Goal: Task Accomplishment & Management: Complete application form

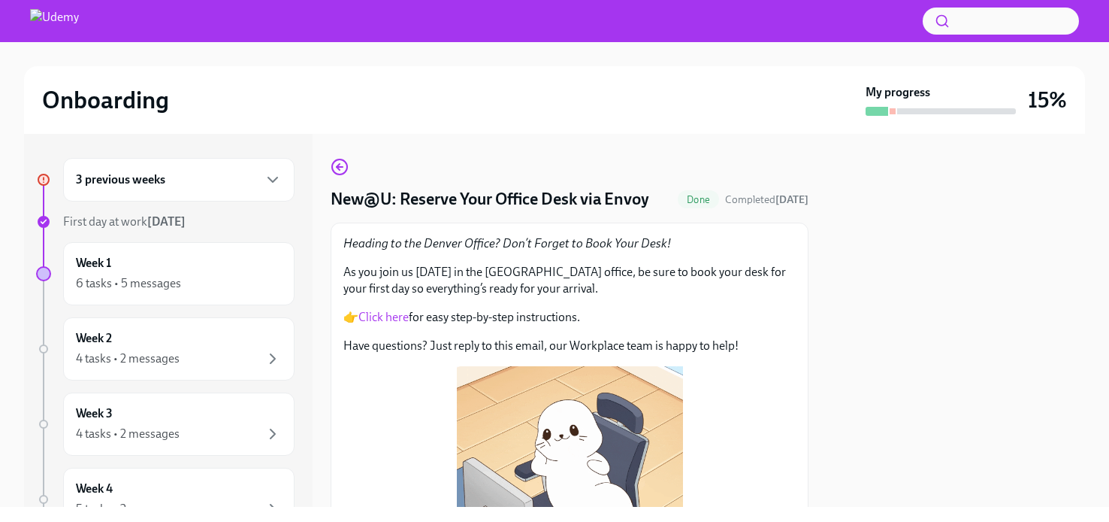
click at [226, 181] on div "3 previous weeks" at bounding box center [179, 180] width 206 height 18
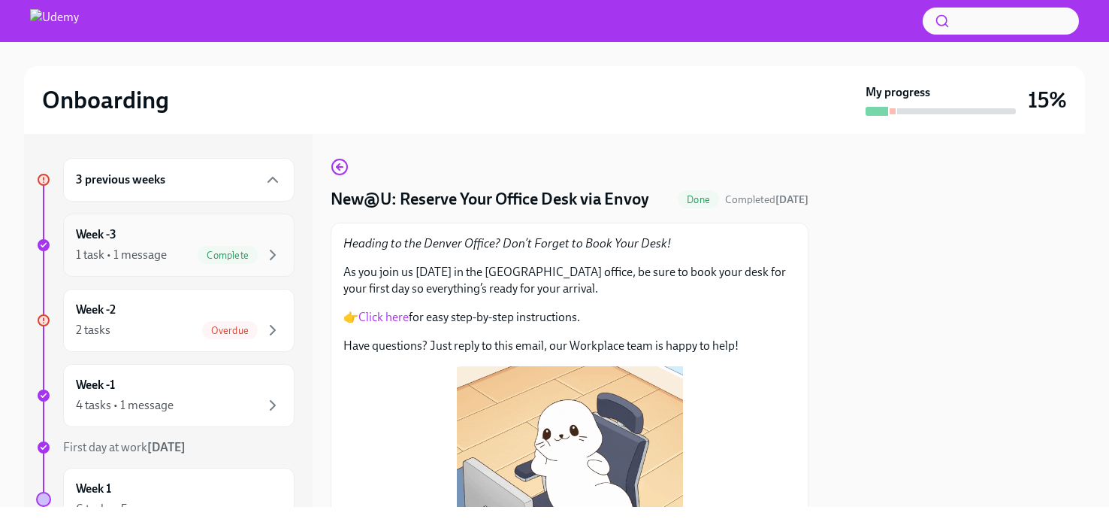
click at [169, 244] on div "Week -3 1 task • 1 message Complete" at bounding box center [179, 245] width 206 height 38
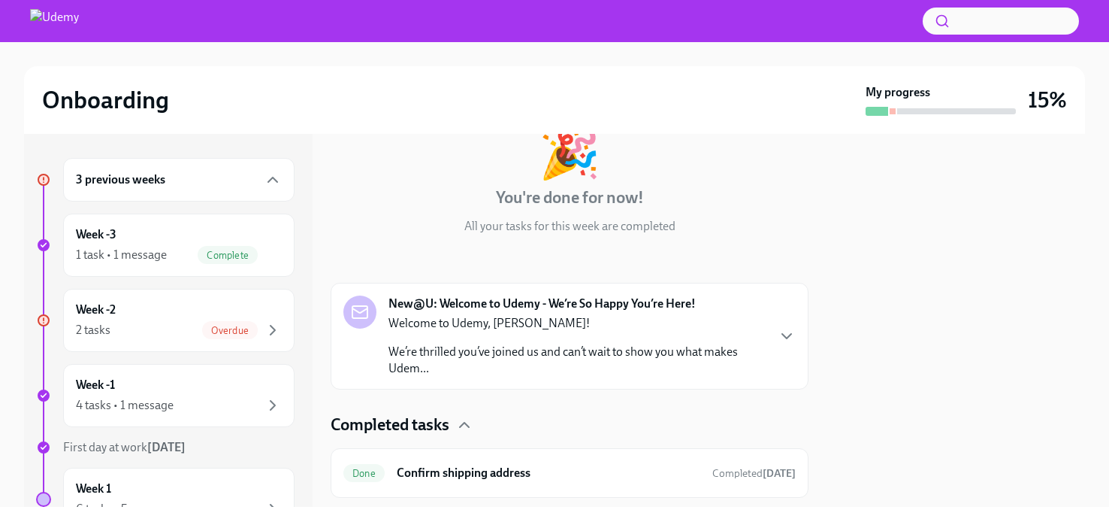
scroll to position [138, 0]
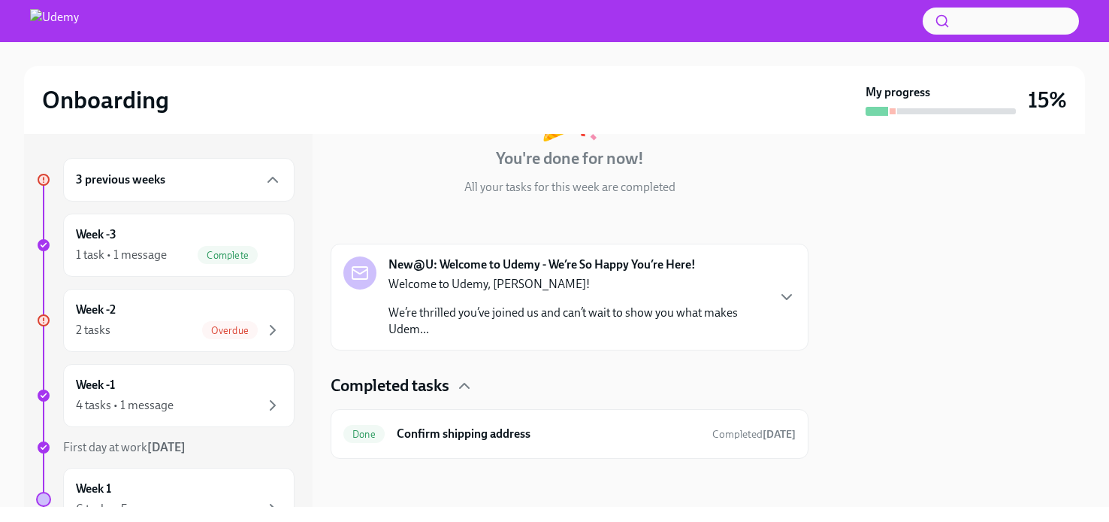
click at [571, 306] on p "We’re thrilled you’ve joined us and can’t wait to show you what makes Udem..." at bounding box center [577, 320] width 377 height 33
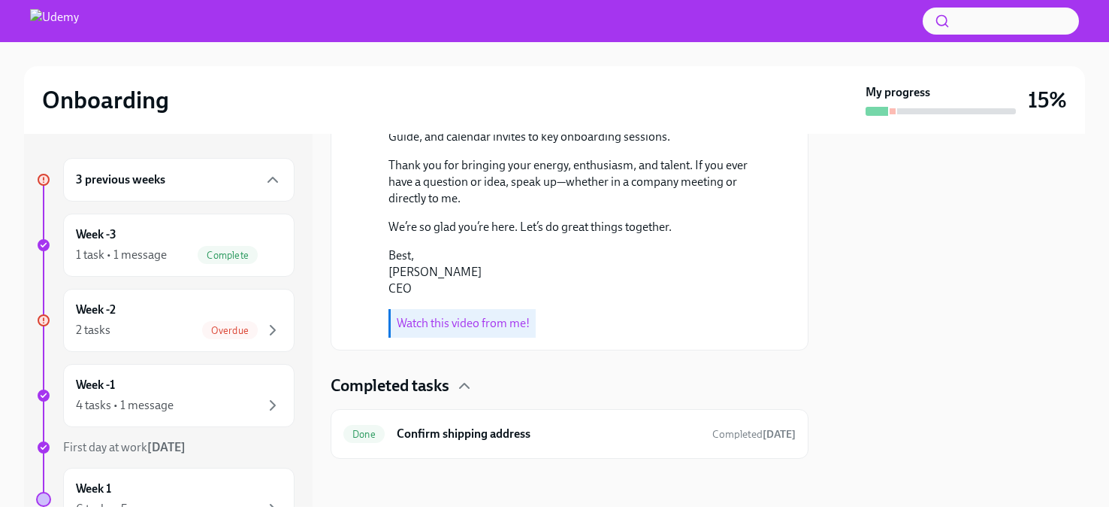
scroll to position [669, 0]
click at [408, 428] on h6 "Confirm shipping address" at bounding box center [549, 433] width 304 height 17
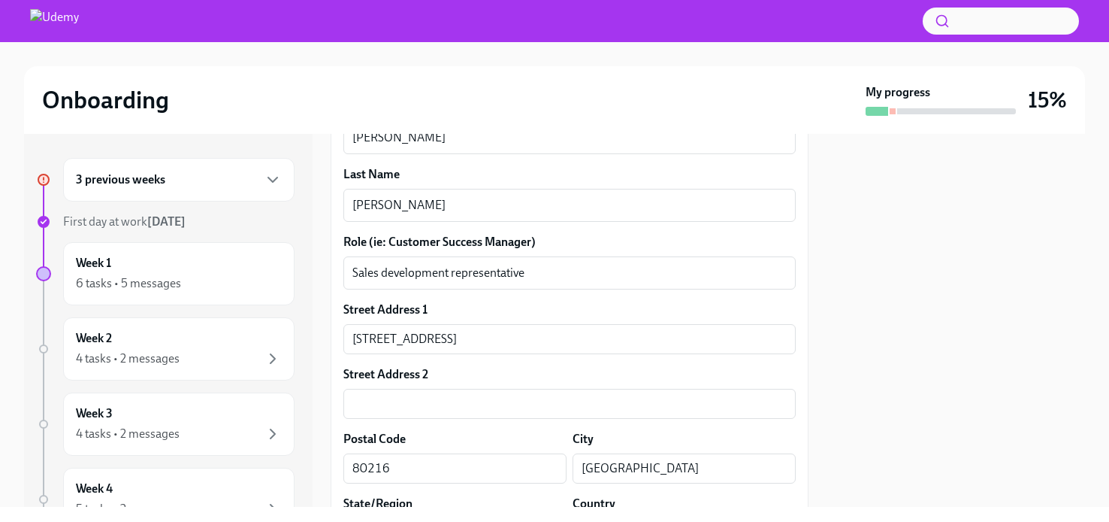
scroll to position [695, 0]
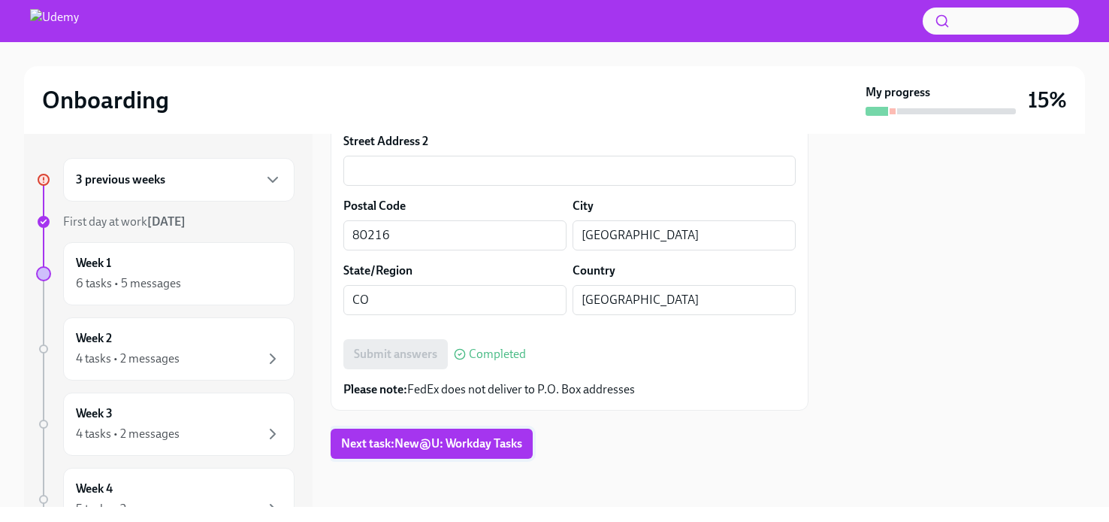
click at [380, 449] on span "Next task : New@U: Workday Tasks" at bounding box center [431, 443] width 181 height 15
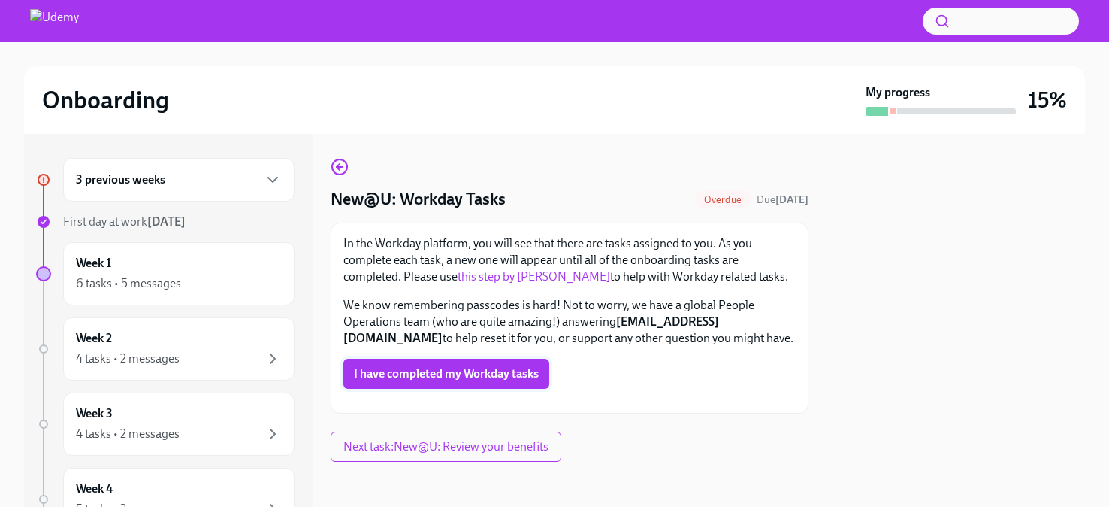
click at [424, 372] on span "I have completed my Workday tasks" at bounding box center [446, 373] width 185 height 15
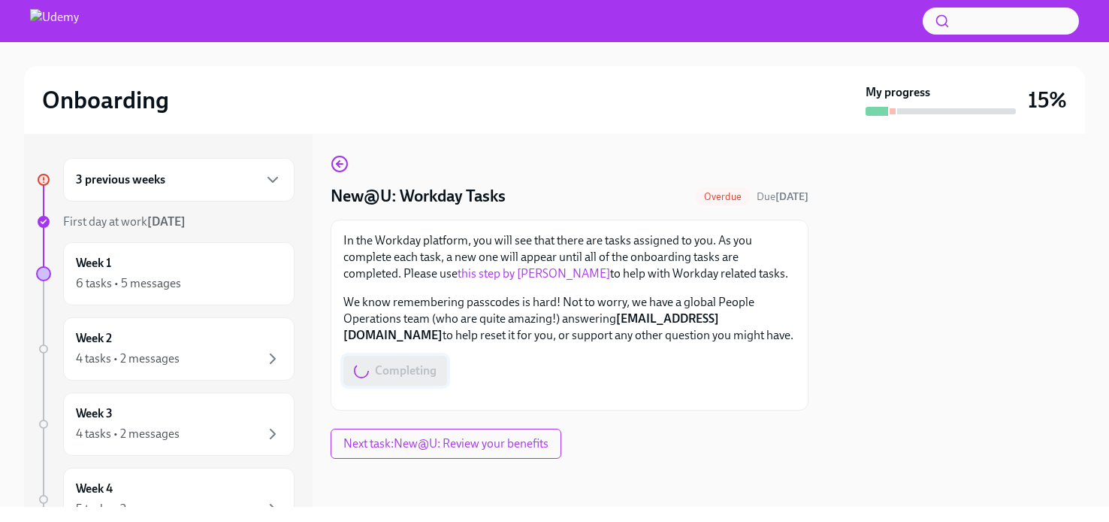
scroll to position [258, 0]
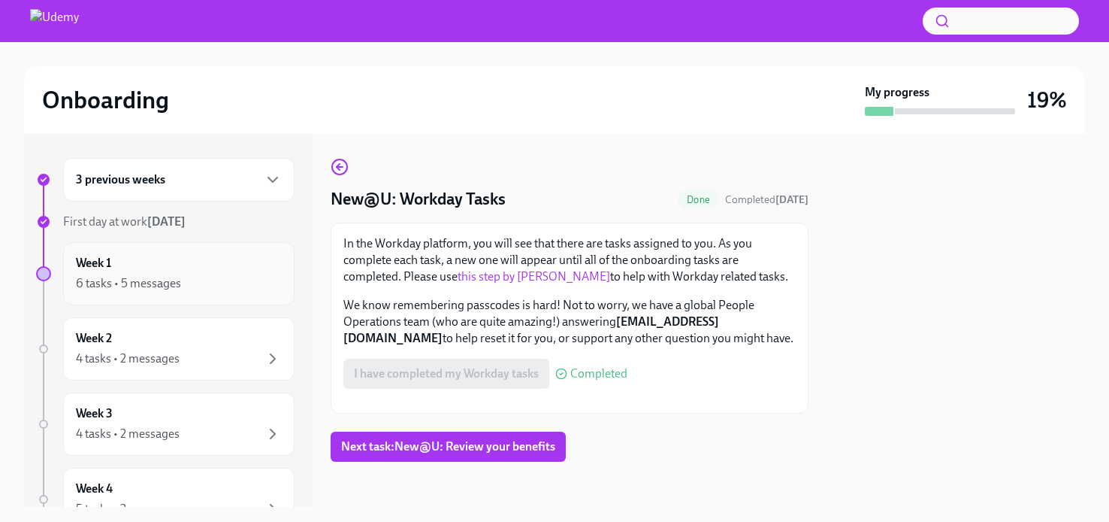
click at [213, 274] on div "6 tasks • 5 messages" at bounding box center [179, 283] width 206 height 18
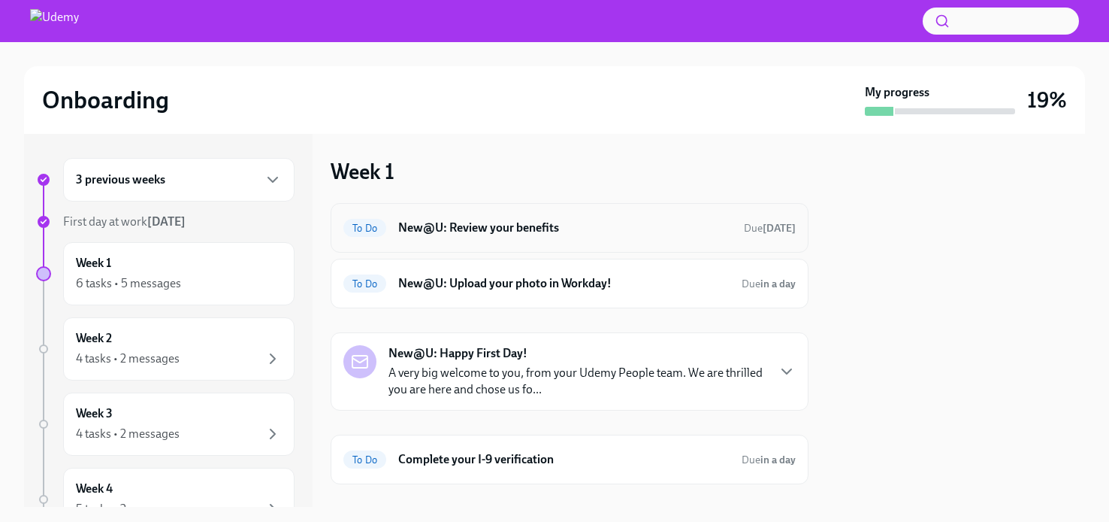
click at [456, 234] on h6 "New@U: Review your benefits" at bounding box center [565, 227] width 334 height 17
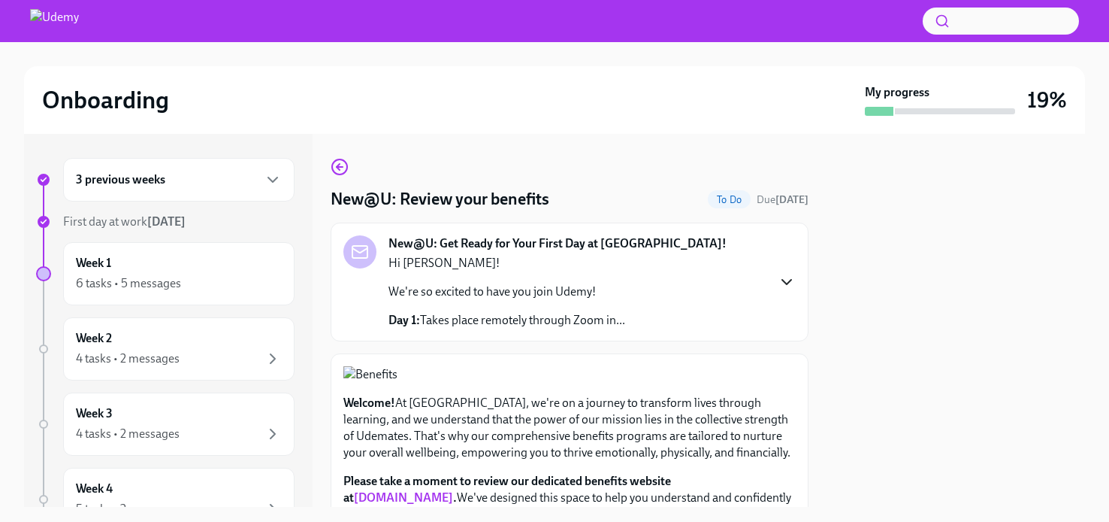
click at [781, 278] on icon "button" at bounding box center [787, 282] width 18 height 18
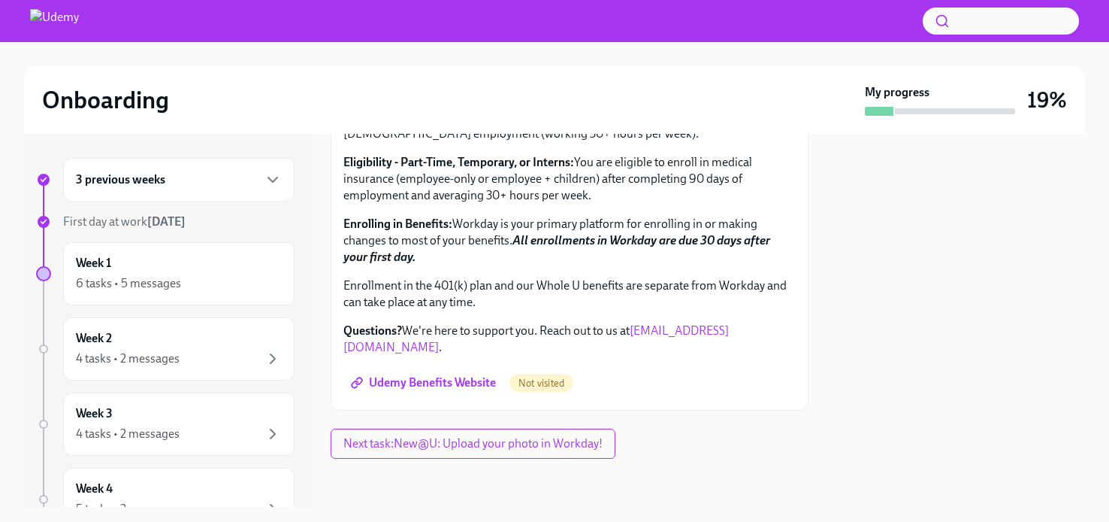
scroll to position [1200, 0]
click at [407, 79] on link "[DOMAIN_NAME]" at bounding box center [403, 72] width 99 height 14
click at [425, 384] on span "Udemy Benefits Website" at bounding box center [425, 382] width 142 height 15
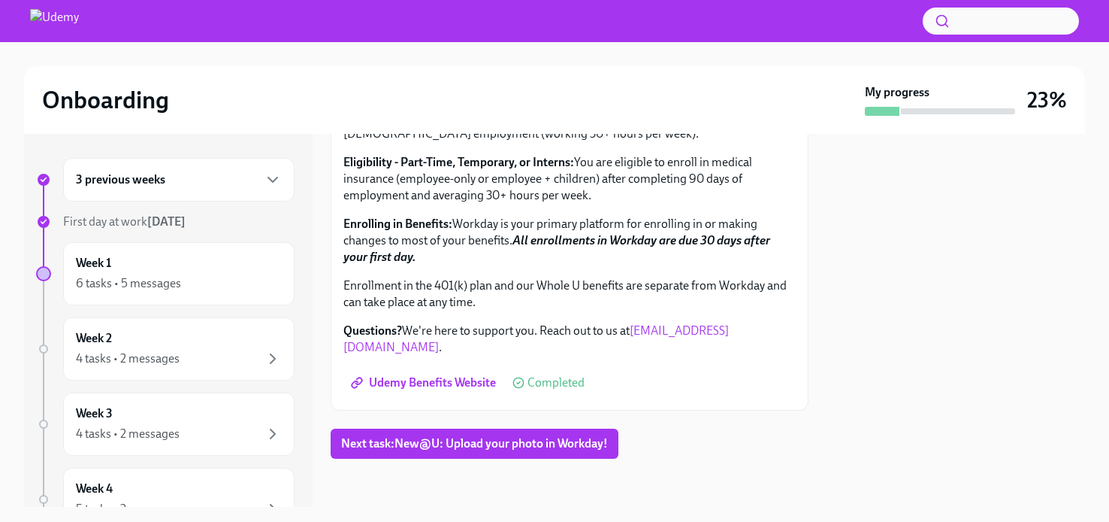
scroll to position [646, 0]
click at [446, 447] on span "Next task : New@U: Upload your photo in Workday!" at bounding box center [474, 443] width 267 height 15
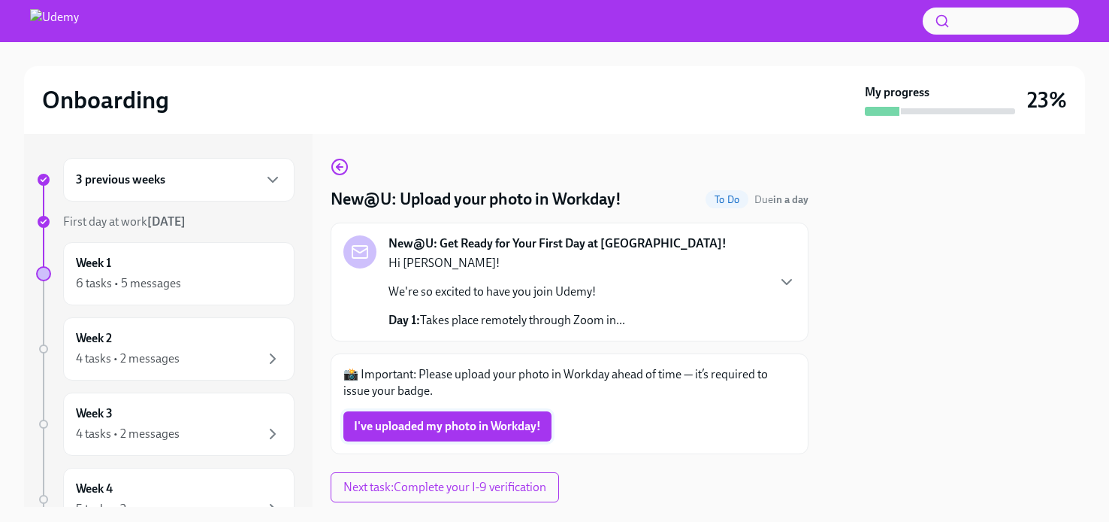
click at [445, 424] on span "I've uploaded my photo in Workday!" at bounding box center [447, 426] width 187 height 15
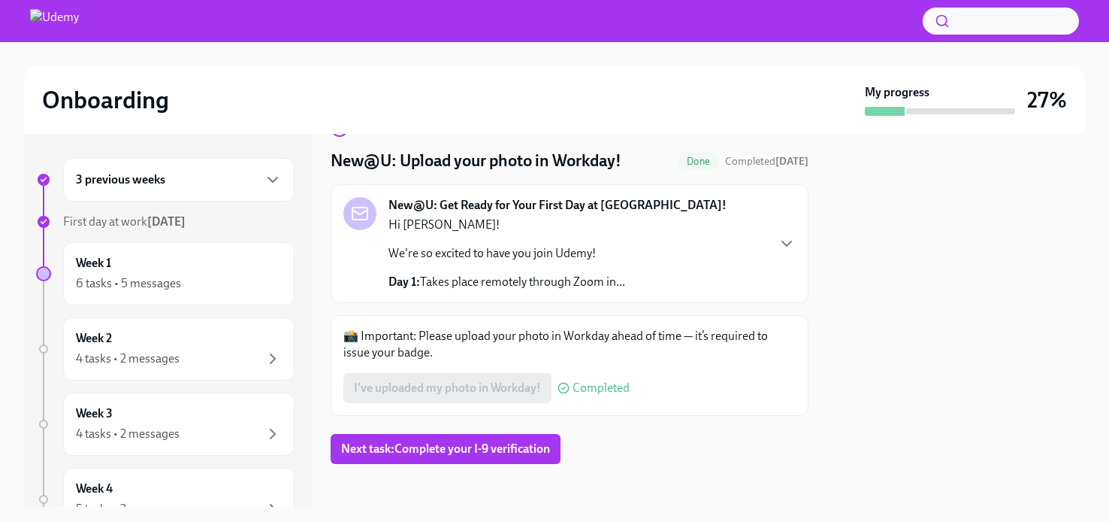
scroll to position [41, 0]
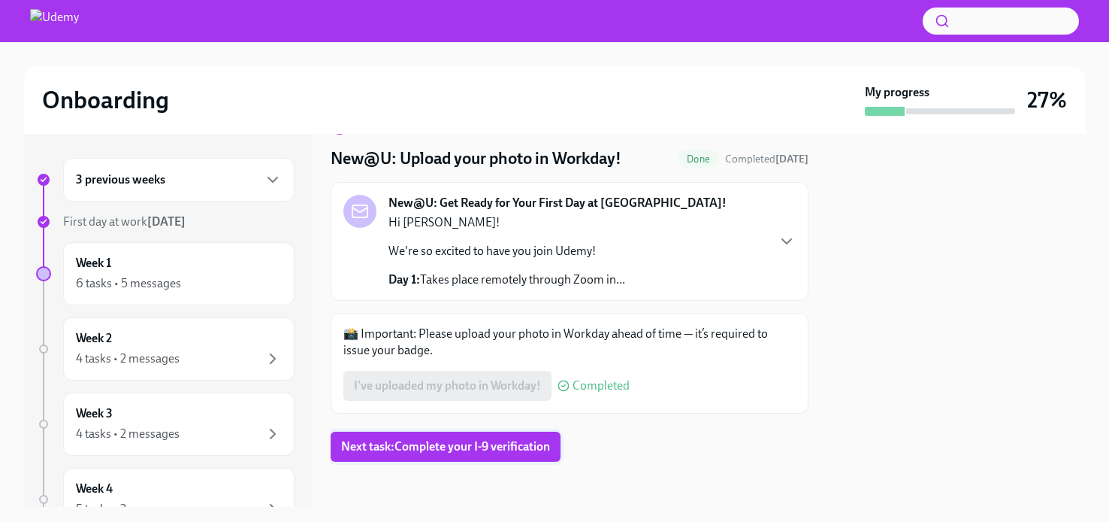
click at [463, 449] on span "Next task : Complete your I-9 verification" at bounding box center [445, 446] width 209 height 15
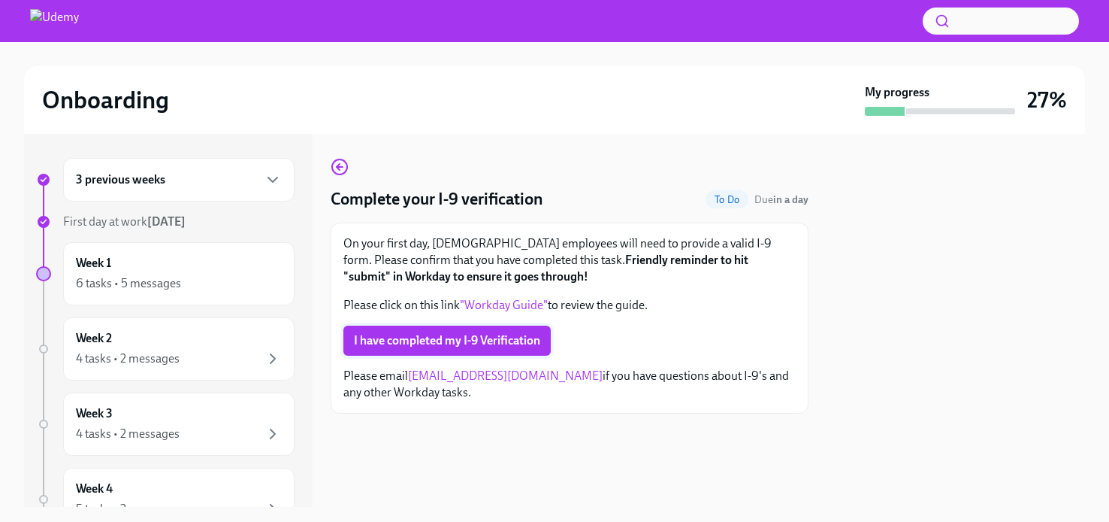
click at [455, 340] on span "I have completed my I-9 Verification" at bounding box center [447, 340] width 186 height 15
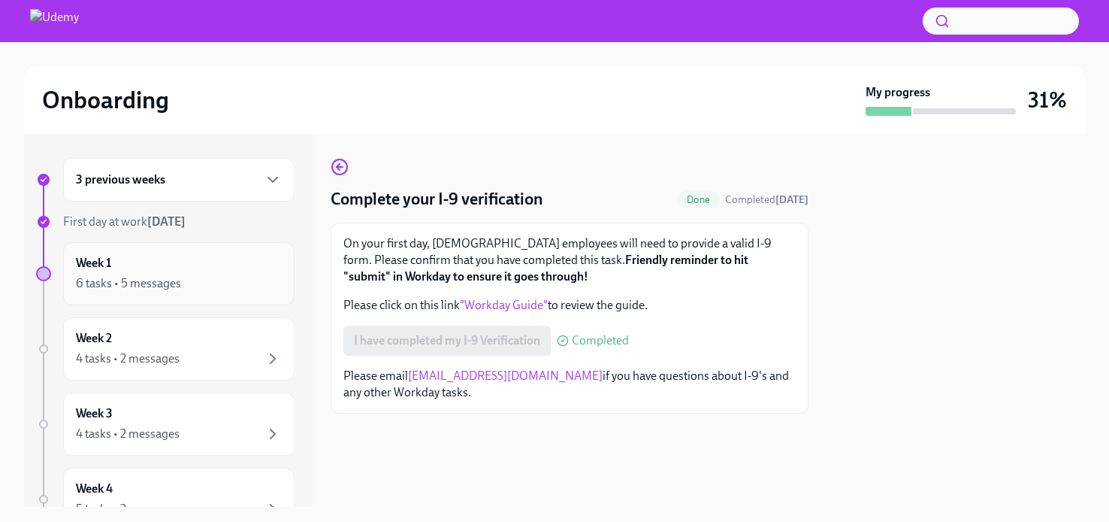
click at [238, 274] on div "Week 1 6 tasks • 5 messages" at bounding box center [179, 274] width 206 height 38
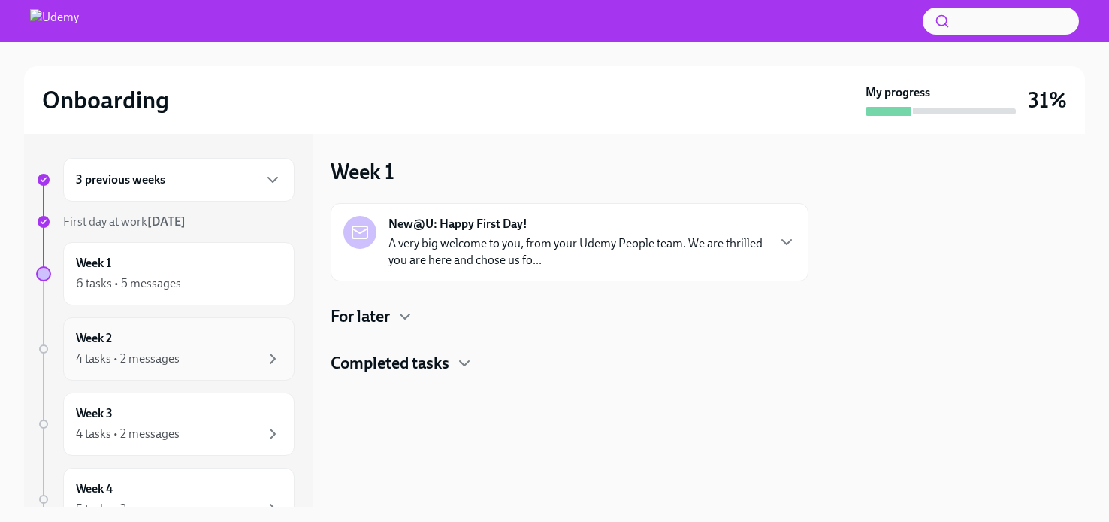
click at [195, 347] on div "Week 2 4 tasks • 2 messages" at bounding box center [179, 349] width 206 height 38
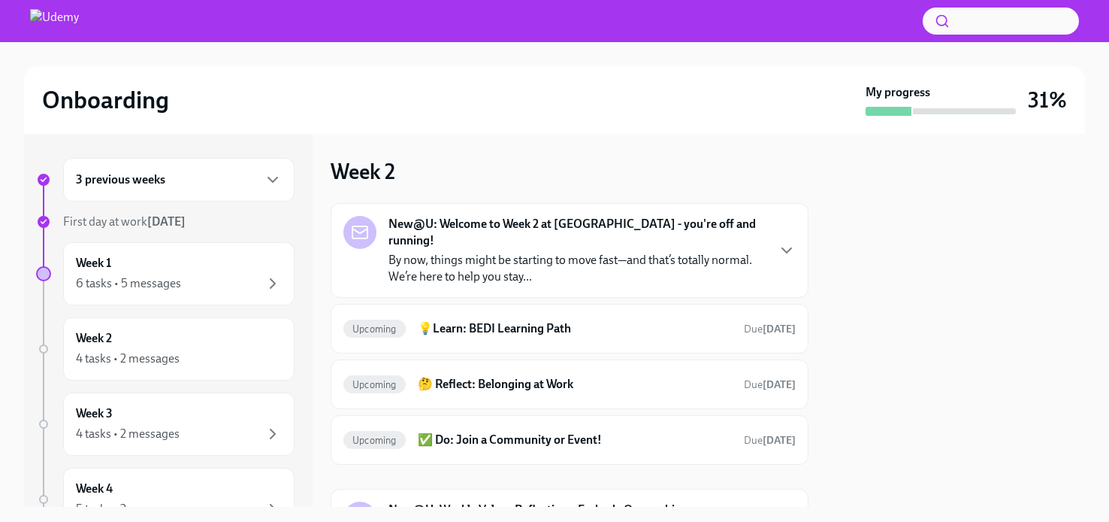
click at [498, 232] on div "New@U: Welcome to Week 2 at [GEOGRAPHIC_DATA] - you're off and running! By now,…" at bounding box center [577, 250] width 377 height 69
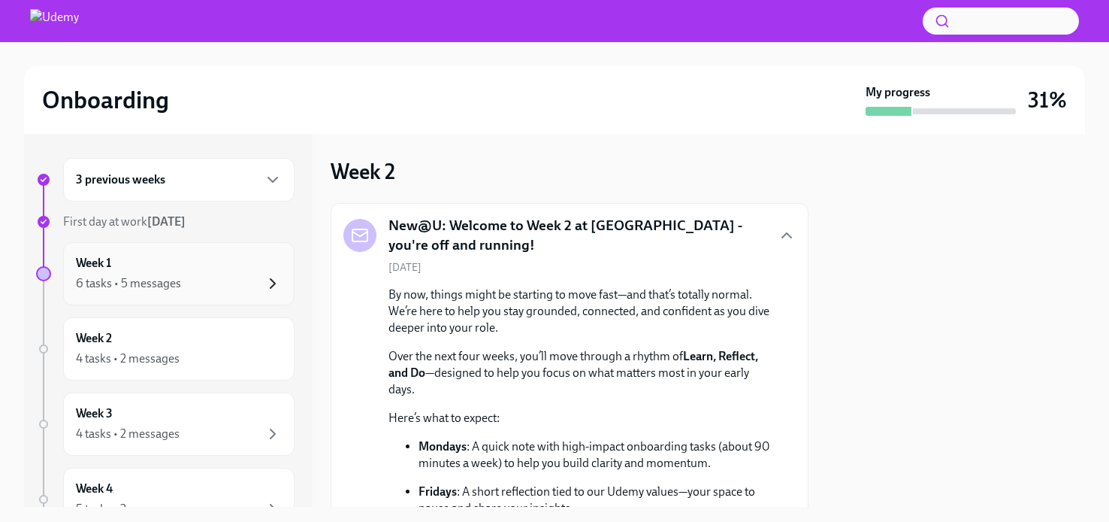
click at [274, 282] on icon "button" at bounding box center [273, 283] width 18 height 18
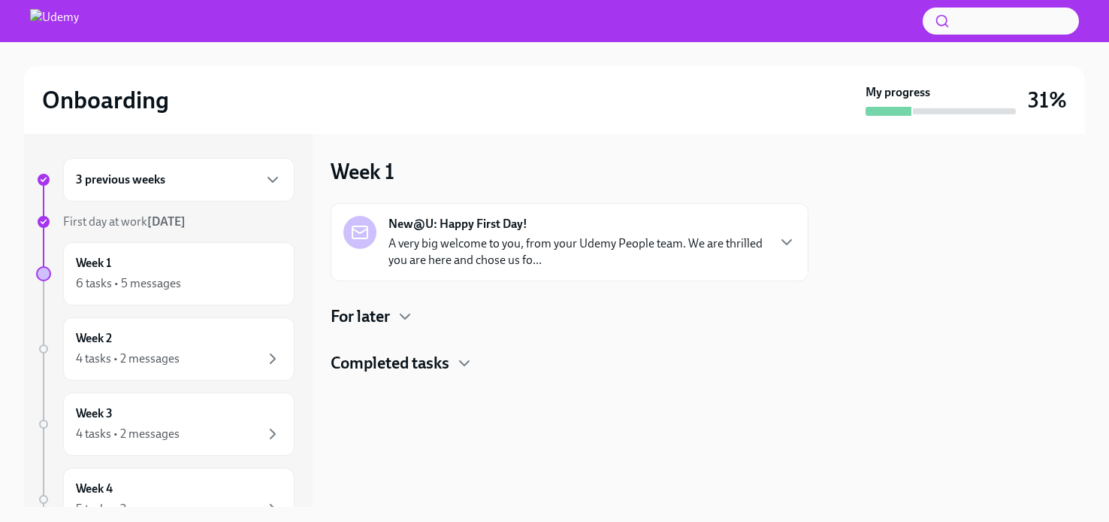
click at [649, 253] on p "A very big welcome to you, from your Udemy People team. We are thrilled you are…" at bounding box center [577, 251] width 377 height 33
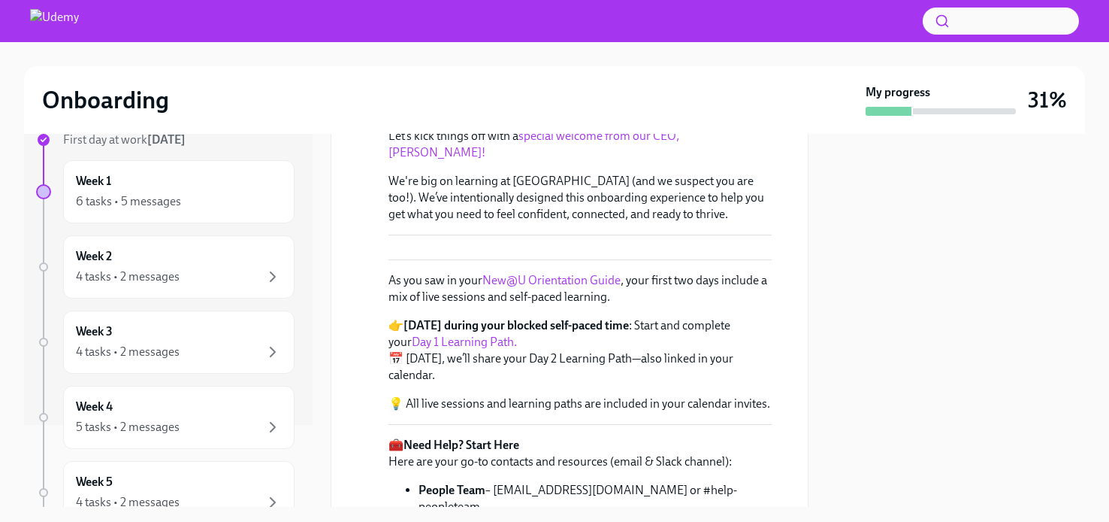
scroll to position [97, 0]
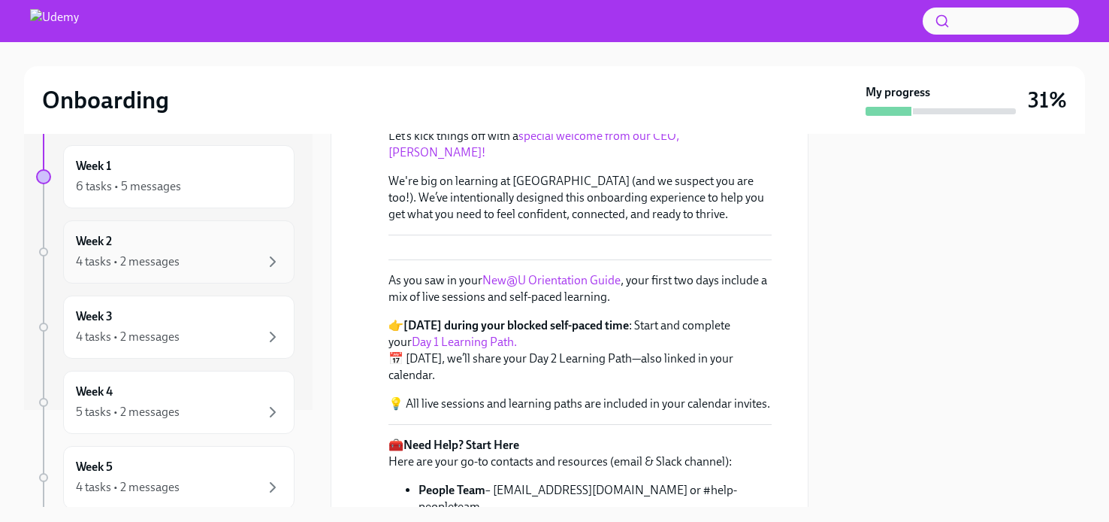
click at [213, 259] on div "4 tasks • 2 messages" at bounding box center [179, 262] width 206 height 18
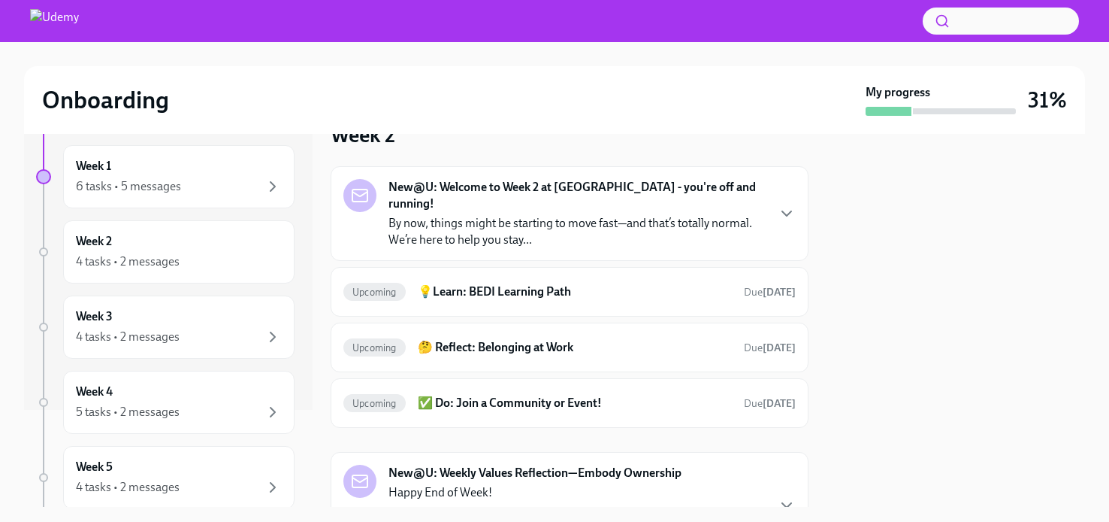
scroll to position [12, 0]
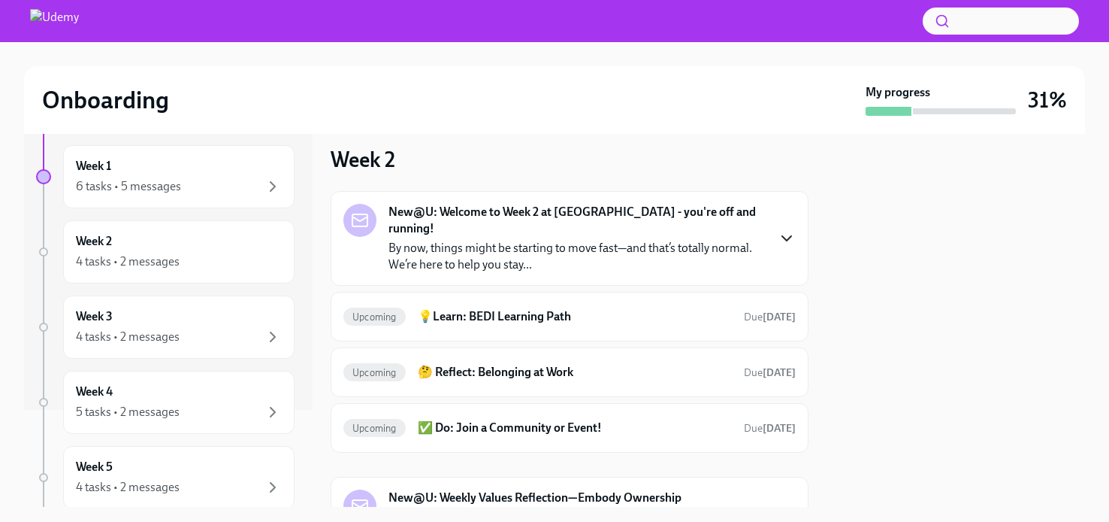
click at [780, 229] on icon "button" at bounding box center [787, 238] width 18 height 18
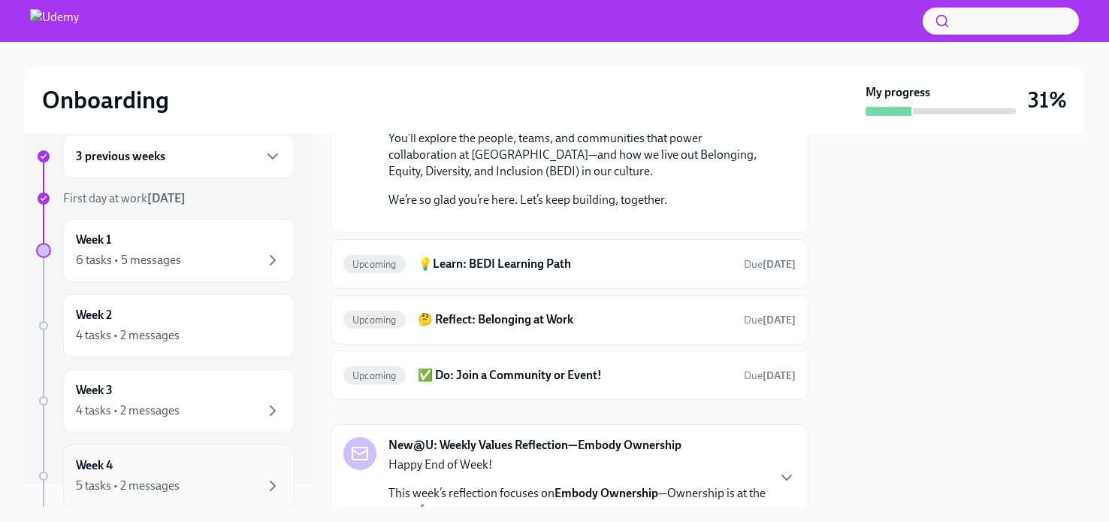
scroll to position [0, 0]
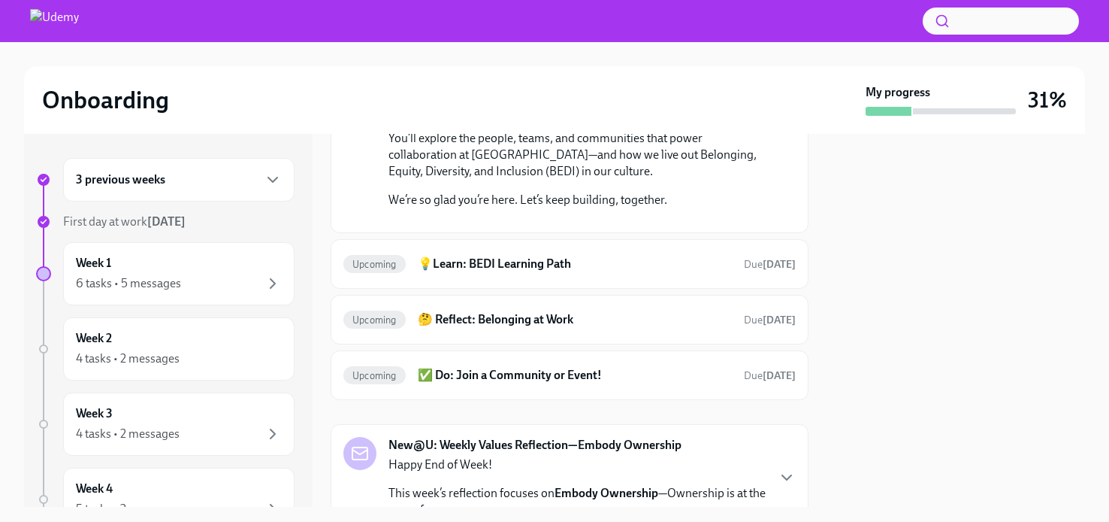
click at [171, 171] on div "3 previous weeks" at bounding box center [179, 180] width 206 height 18
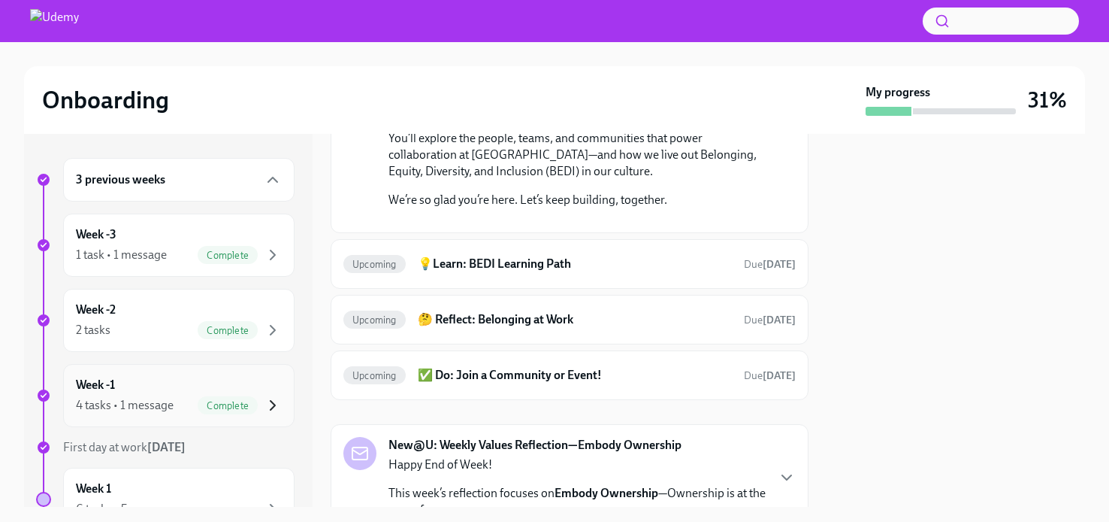
click at [268, 399] on icon "button" at bounding box center [273, 405] width 18 height 18
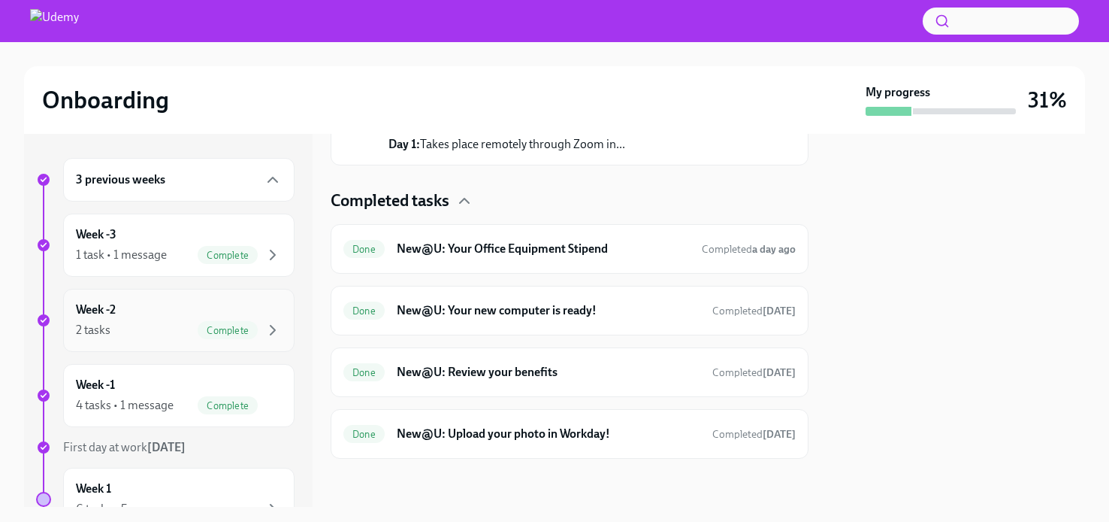
click at [245, 322] on div "Complete" at bounding box center [228, 330] width 60 height 18
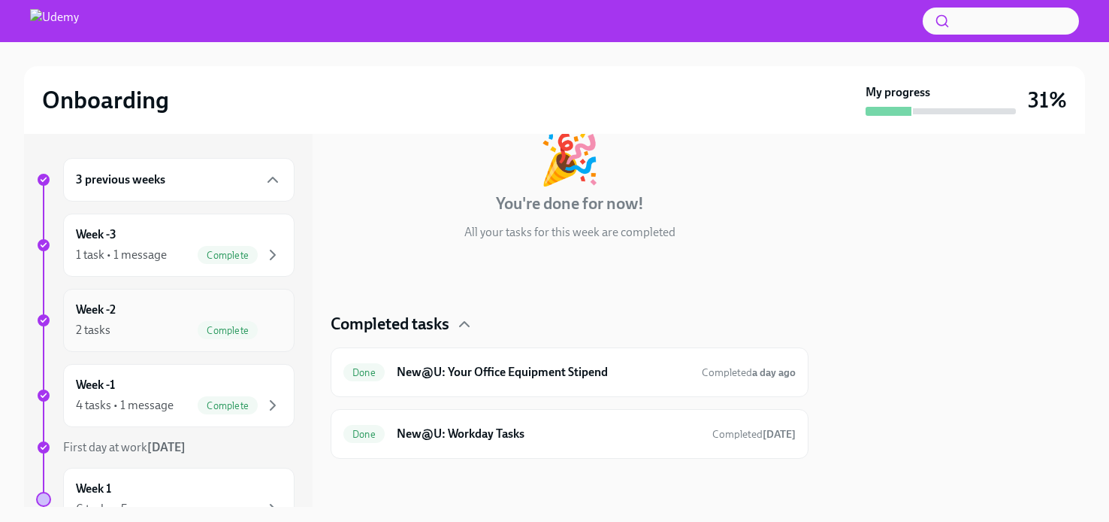
scroll to position [93, 0]
click at [265, 246] on icon "button" at bounding box center [273, 255] width 18 height 18
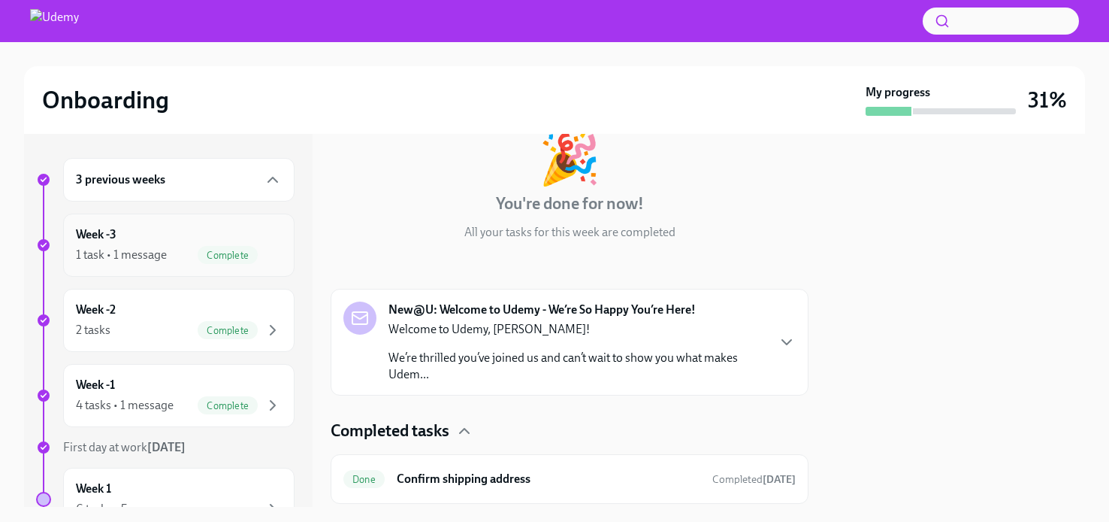
scroll to position [138, 0]
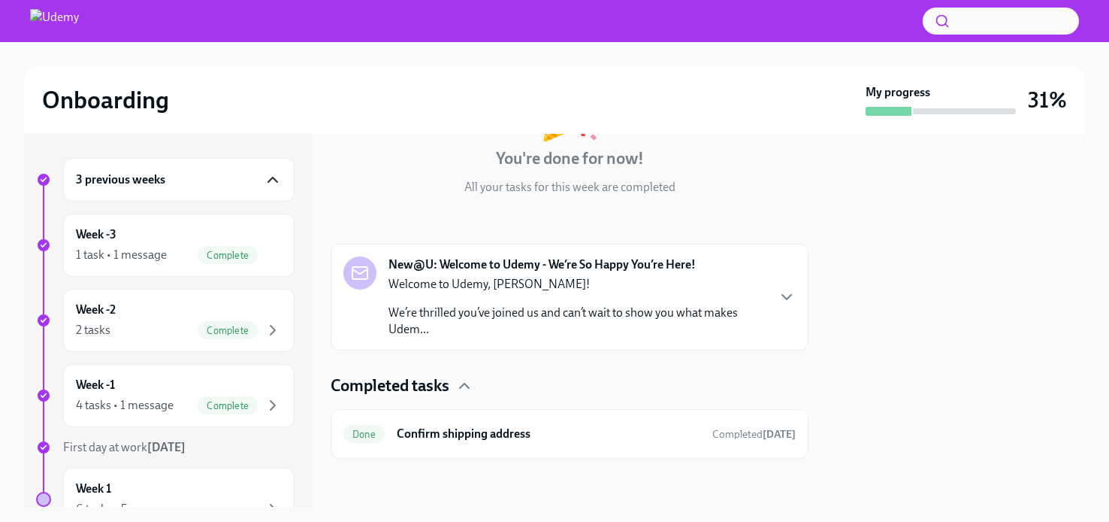
click at [268, 183] on icon "button" at bounding box center [273, 180] width 18 height 18
